Goal: Task Accomplishment & Management: Use online tool/utility

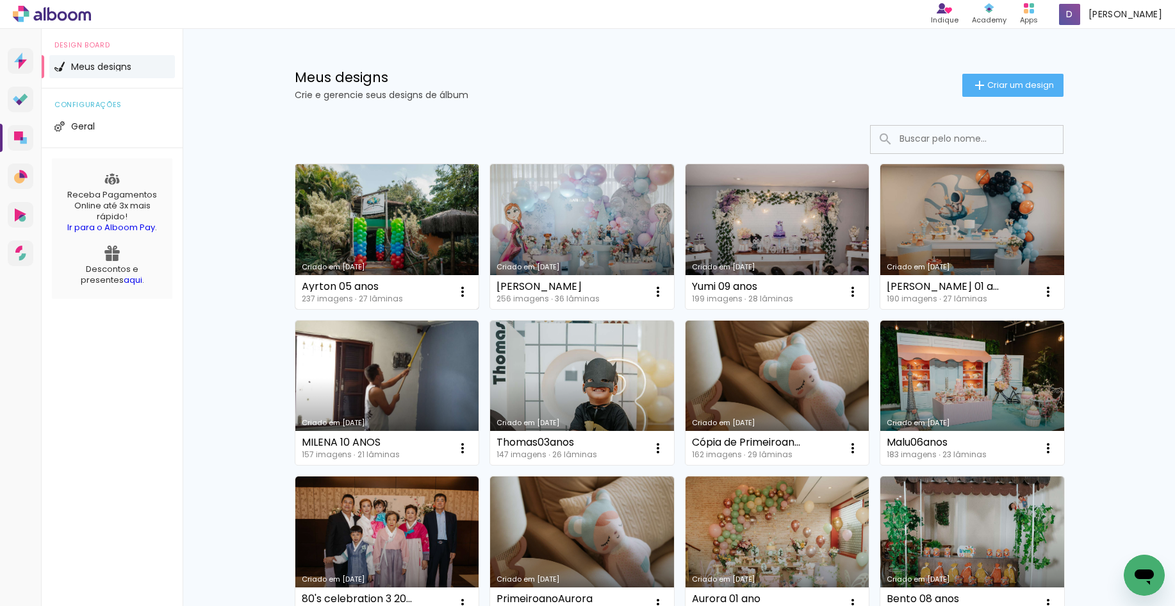
click at [429, 233] on link "Criado em [DATE]" at bounding box center [387, 236] width 184 height 145
